Goal: Register for event/course

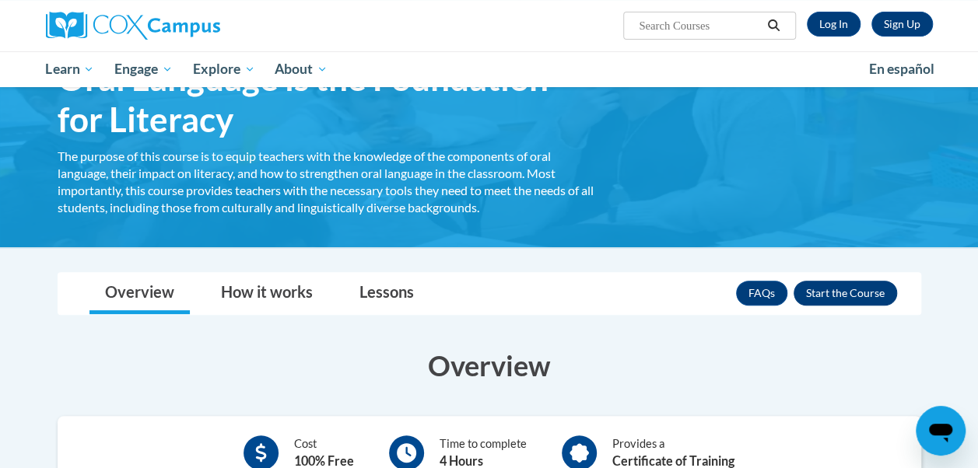
scroll to position [21, 0]
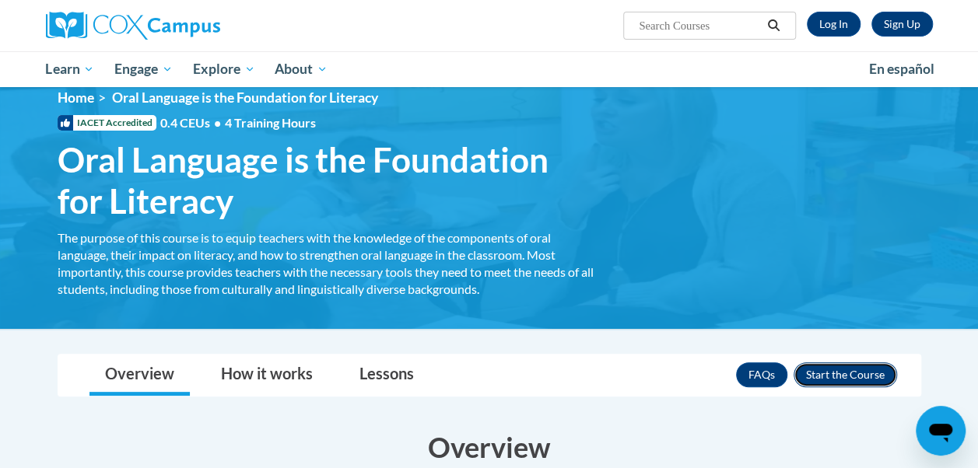
click at [840, 373] on button "Enroll" at bounding box center [845, 375] width 103 height 25
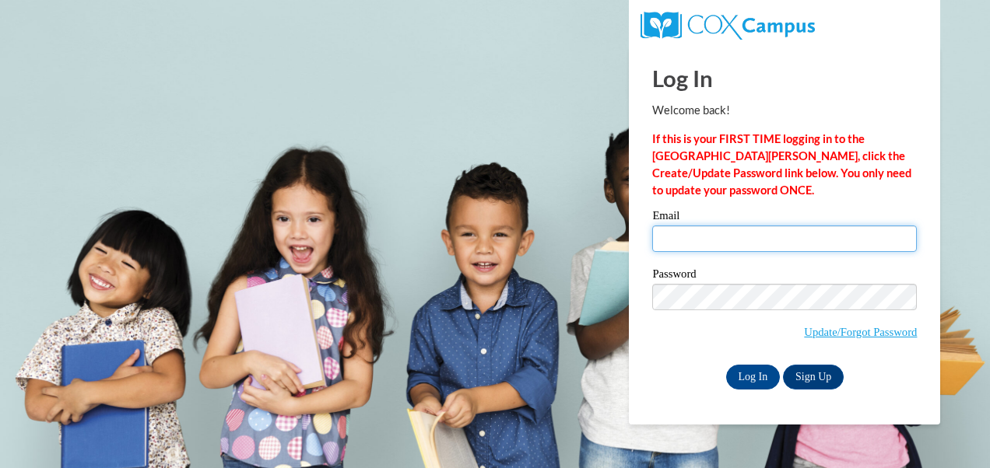
click at [747, 238] on input "Email" at bounding box center [784, 239] width 265 height 26
type input "kkagan@students.kennesaw.edu"
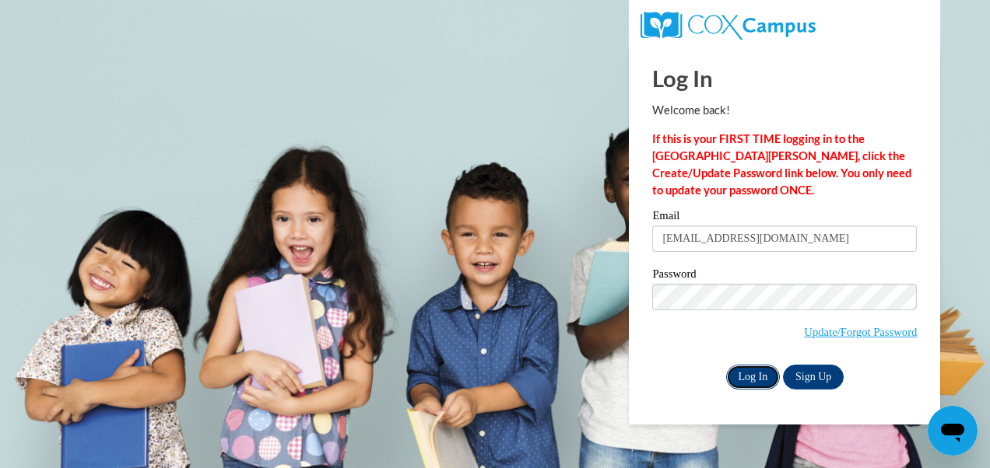
click at [738, 382] on input "Log In" at bounding box center [753, 377] width 54 height 25
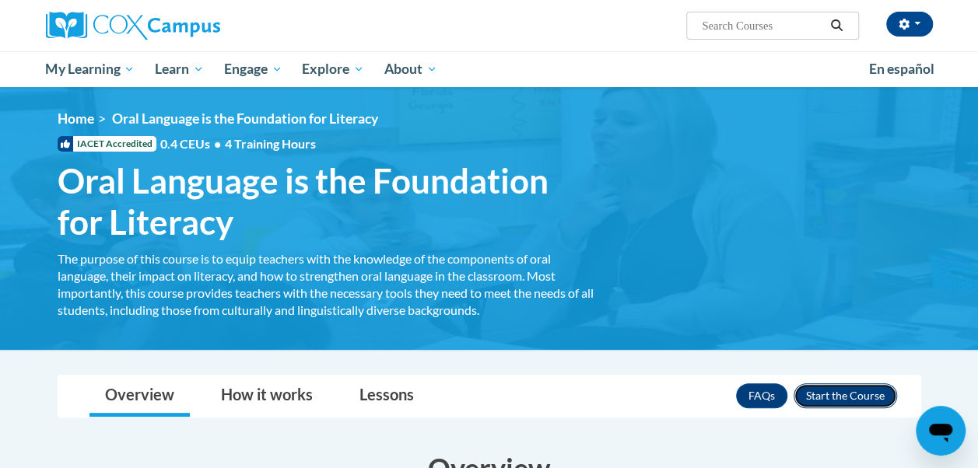
click at [846, 395] on button "Enroll" at bounding box center [845, 396] width 103 height 25
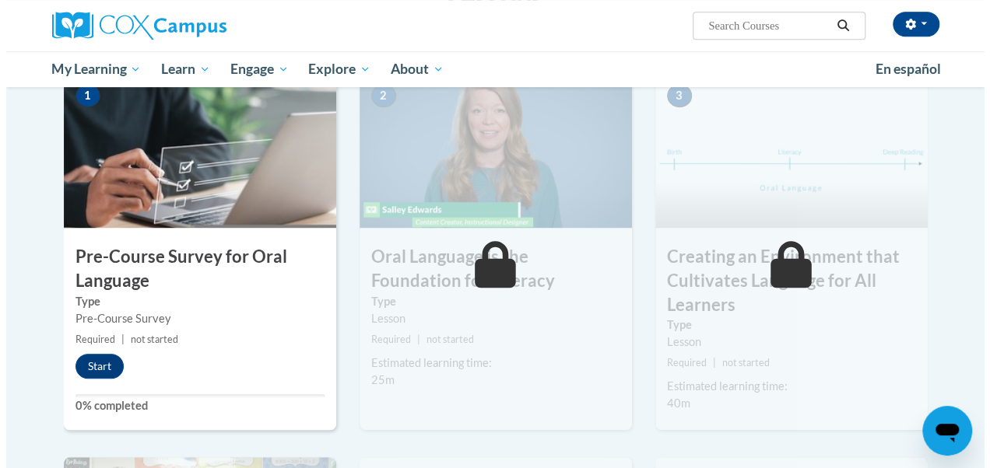
scroll to position [400, 0]
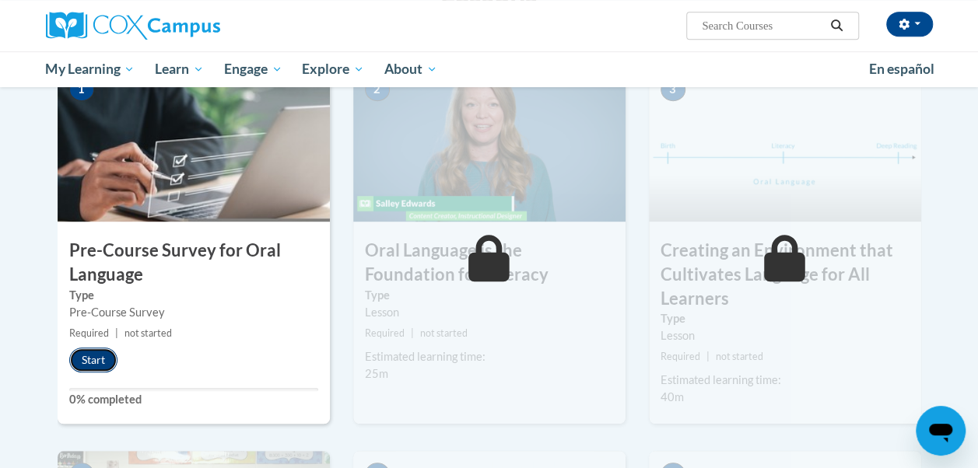
click at [95, 359] on button "Start" at bounding box center [93, 360] width 48 height 25
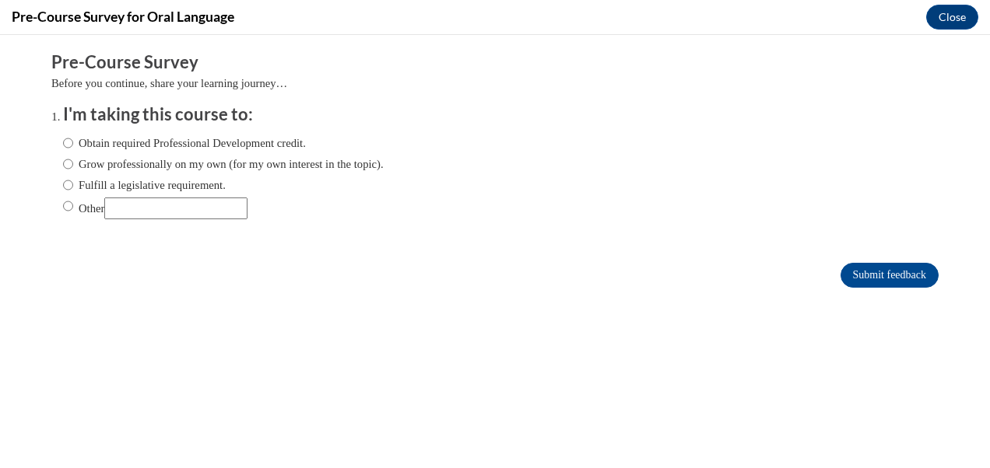
scroll to position [0, 0]
click at [135, 171] on label "Grow professionally on my own (for my own interest in the topic)." at bounding box center [223, 164] width 321 height 17
click at [73, 171] on input "Grow professionally on my own (for my own interest in the topic)." at bounding box center [68, 164] width 10 height 17
radio input "true"
click at [867, 280] on input "Submit feedback" at bounding box center [889, 275] width 98 height 25
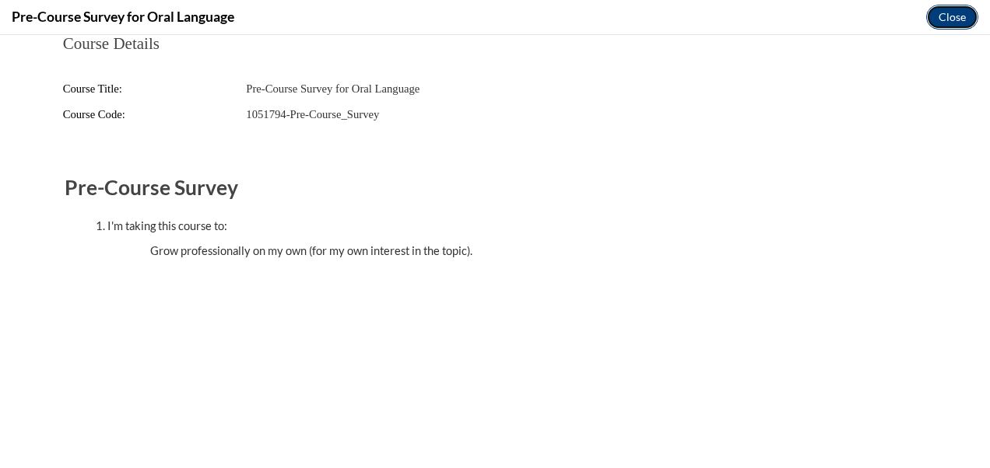
click at [958, 24] on button "Close" at bounding box center [952, 17] width 52 height 25
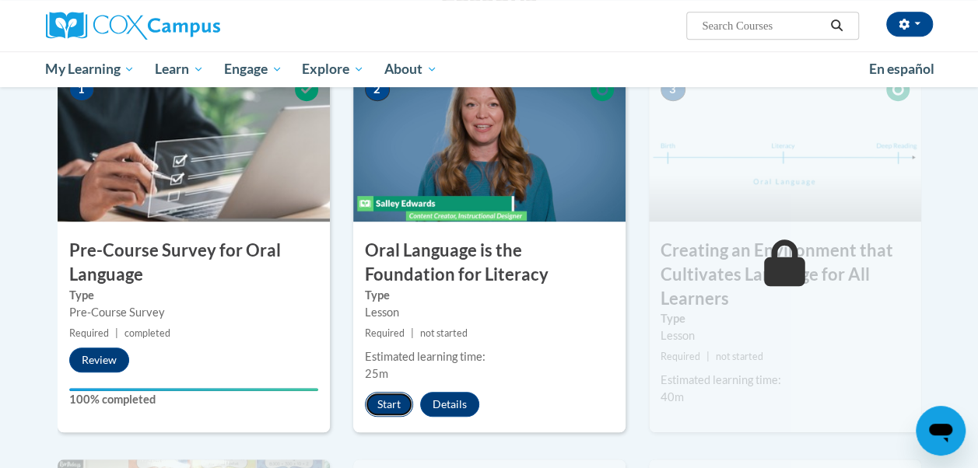
click at [373, 401] on button "Start" at bounding box center [389, 404] width 48 height 25
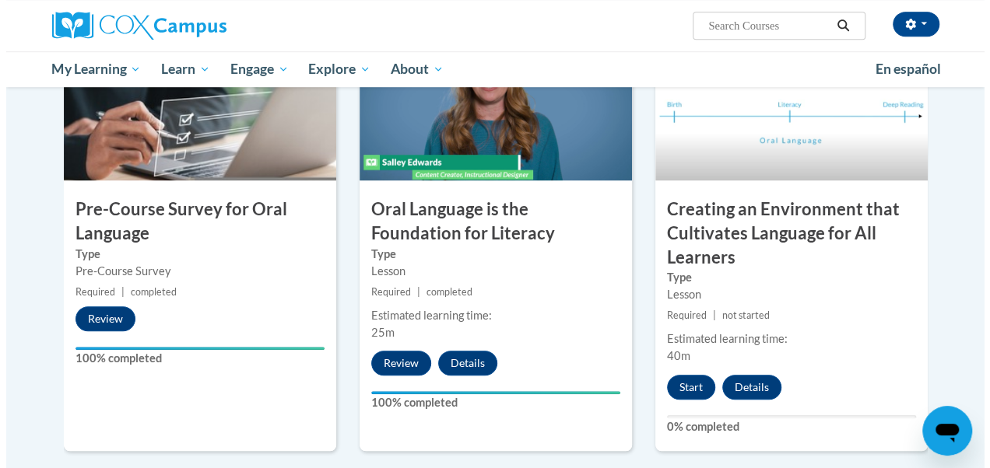
scroll to position [442, 0]
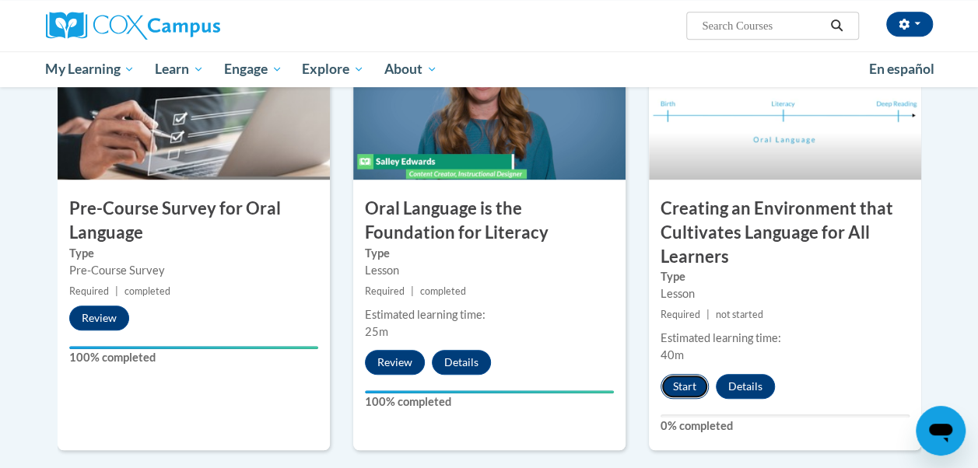
click at [683, 387] on button "Start" at bounding box center [685, 386] width 48 height 25
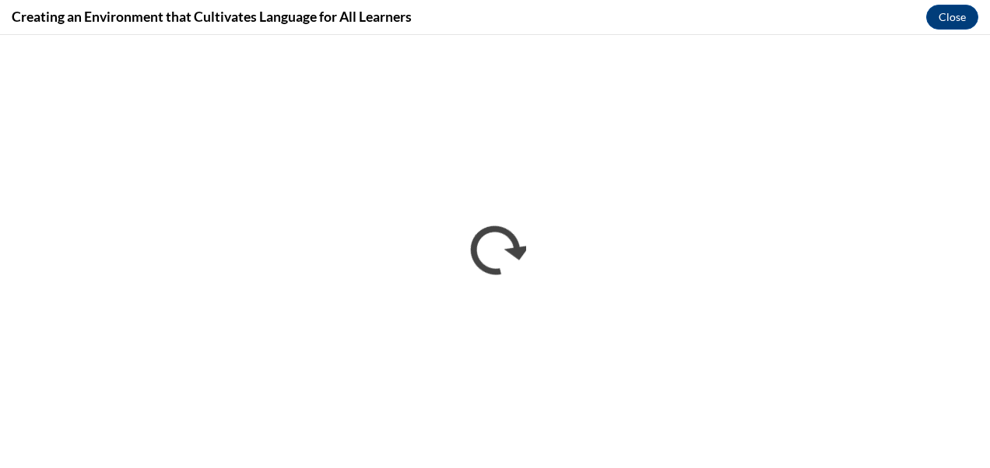
scroll to position [0, 0]
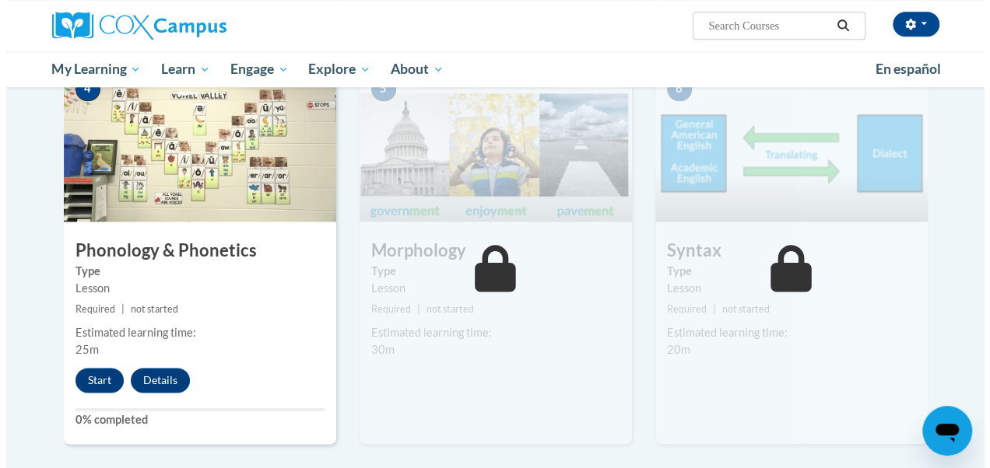
scroll to position [854, 0]
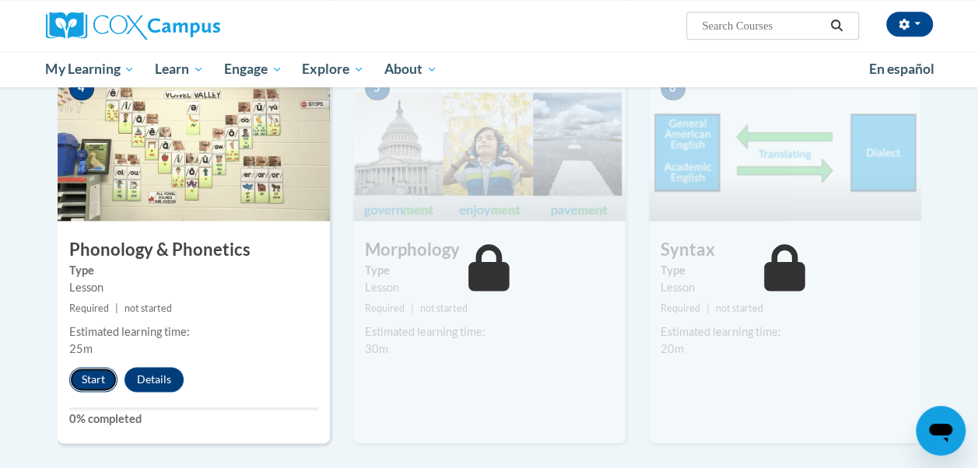
click at [103, 380] on button "Start" at bounding box center [93, 379] width 48 height 25
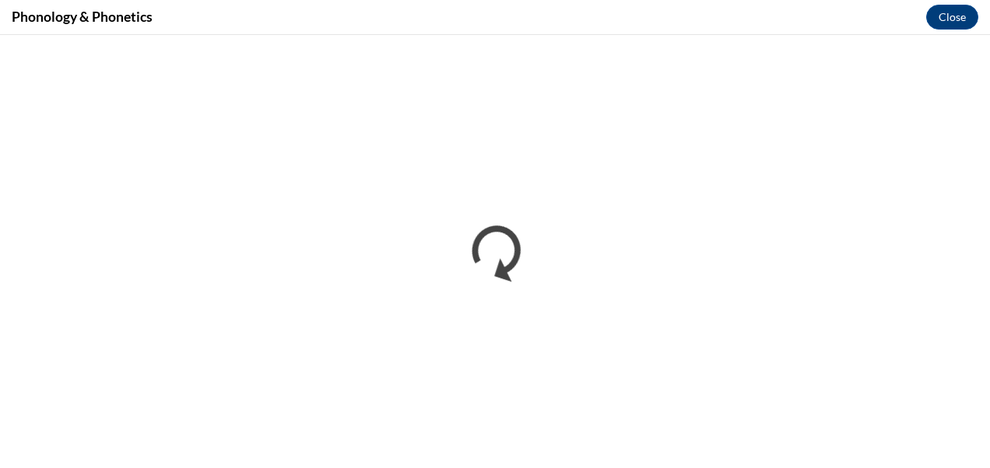
scroll to position [0, 0]
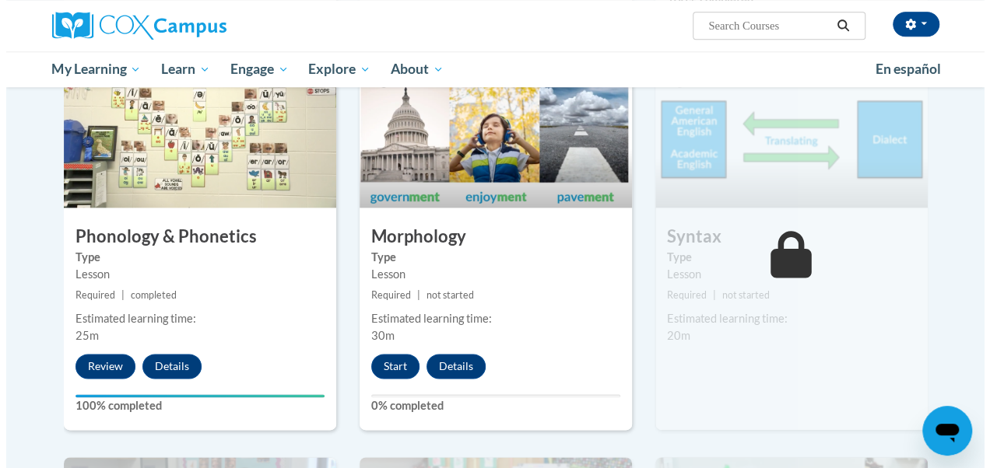
scroll to position [868, 0]
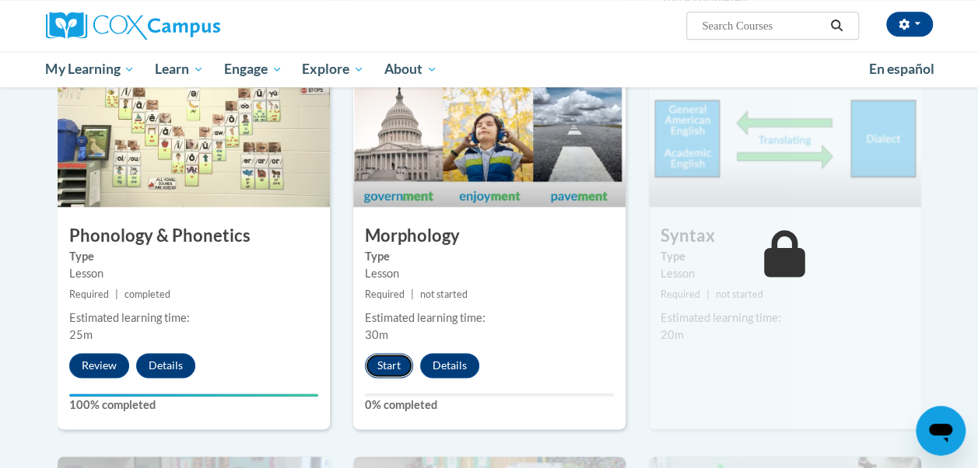
click at [398, 367] on button "Start" at bounding box center [389, 365] width 48 height 25
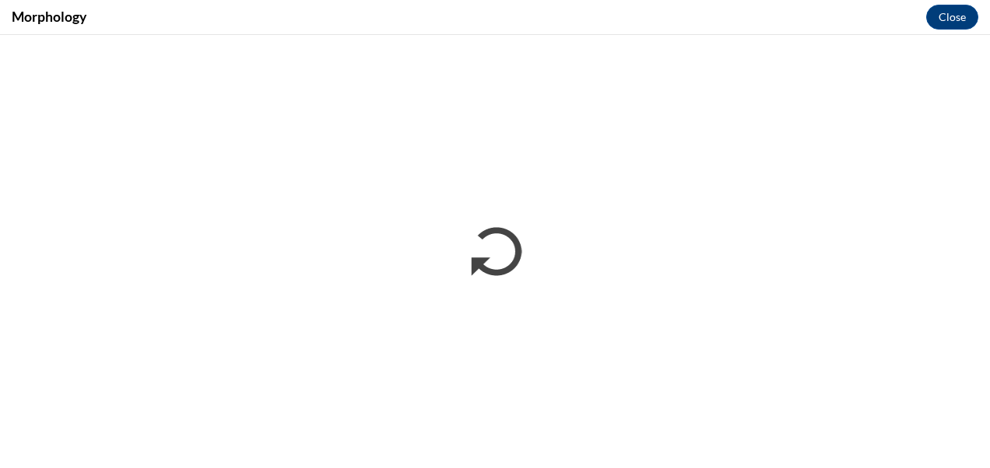
scroll to position [0, 0]
